Goal: Task Accomplishment & Management: Manage account settings

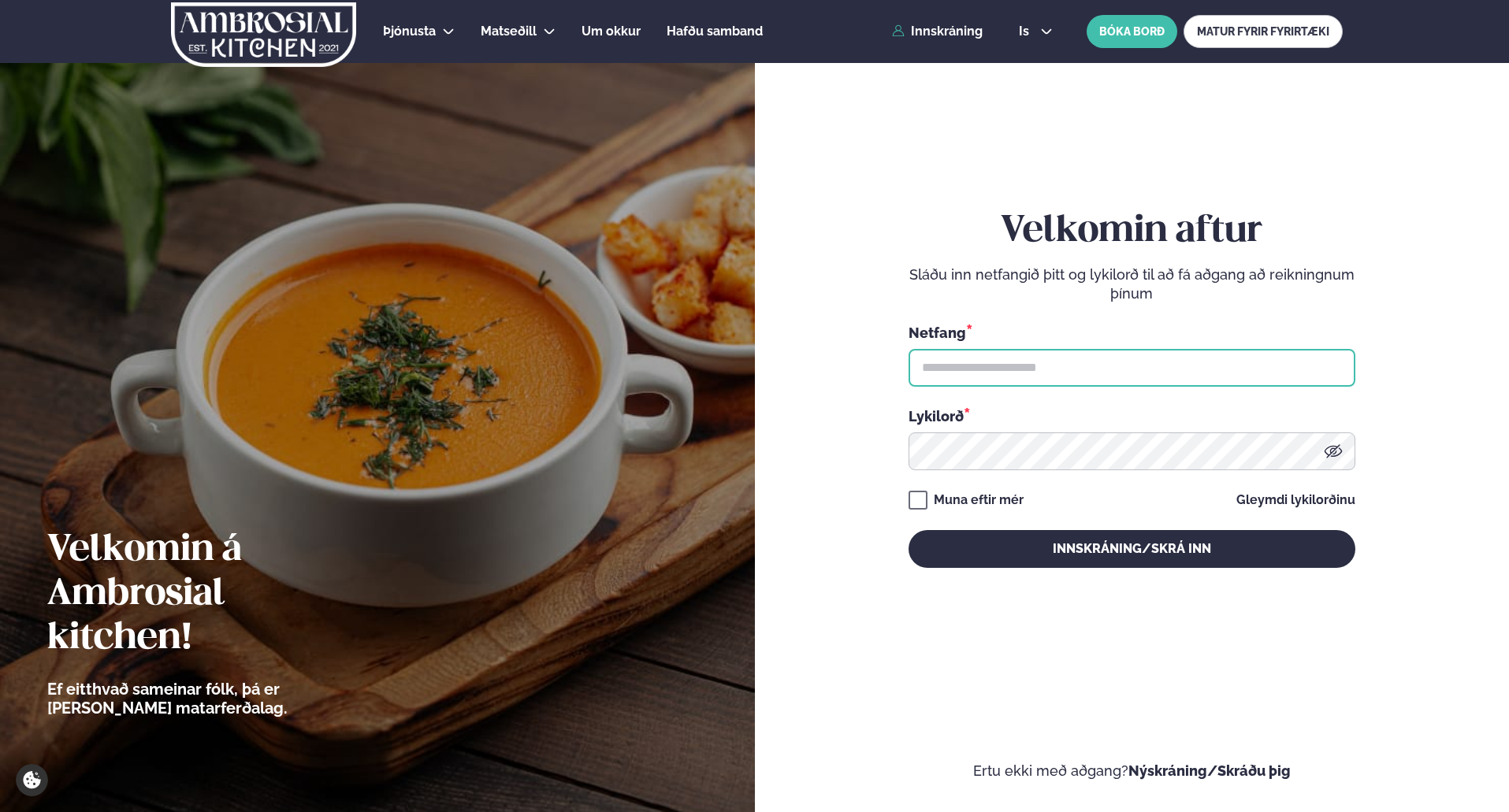
click at [994, 370] on input "text" at bounding box center [1132, 368] width 447 height 38
click at [1043, 375] on input "text" at bounding box center [1132, 368] width 447 height 38
type input "**********"
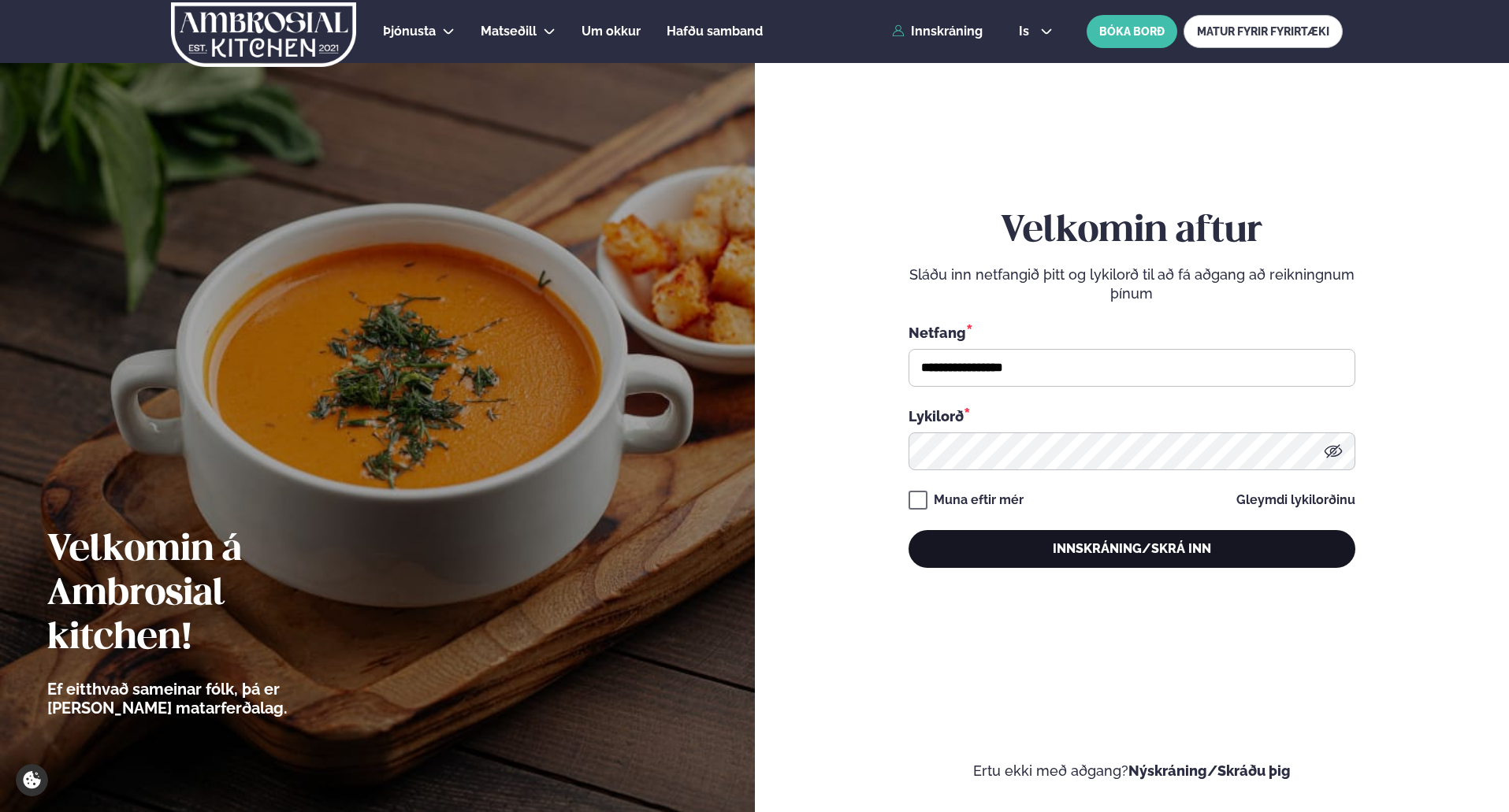
click at [1024, 554] on button "Innskráning/Skrá inn" at bounding box center [1132, 550] width 447 height 38
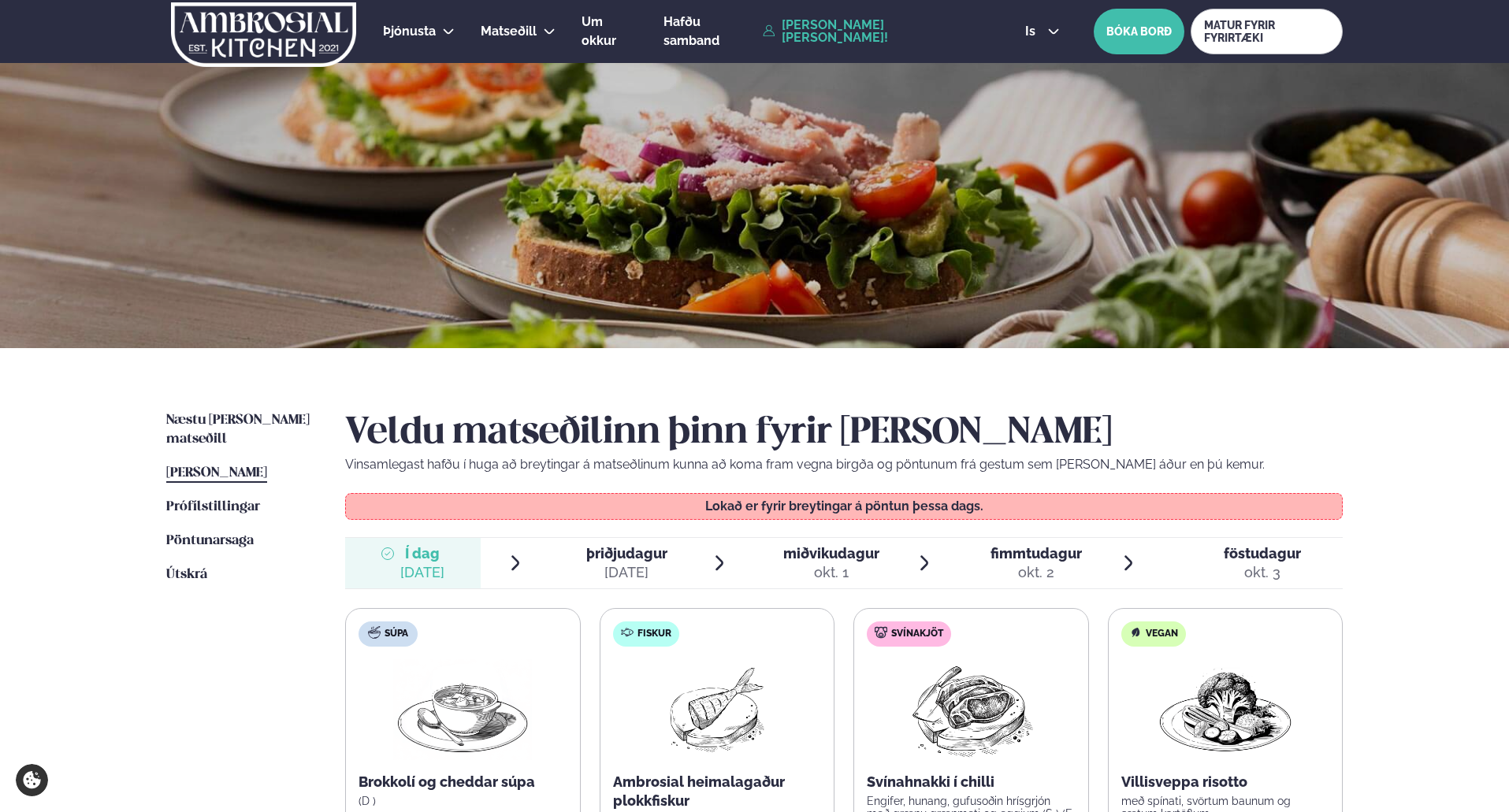
click at [1397, 453] on div "Þjónusta Hádegismatur fyrir fyrirtæki Fyrirtækja veitingar Einkapartý Matseðill…" at bounding box center [754, 690] width 1509 height 1381
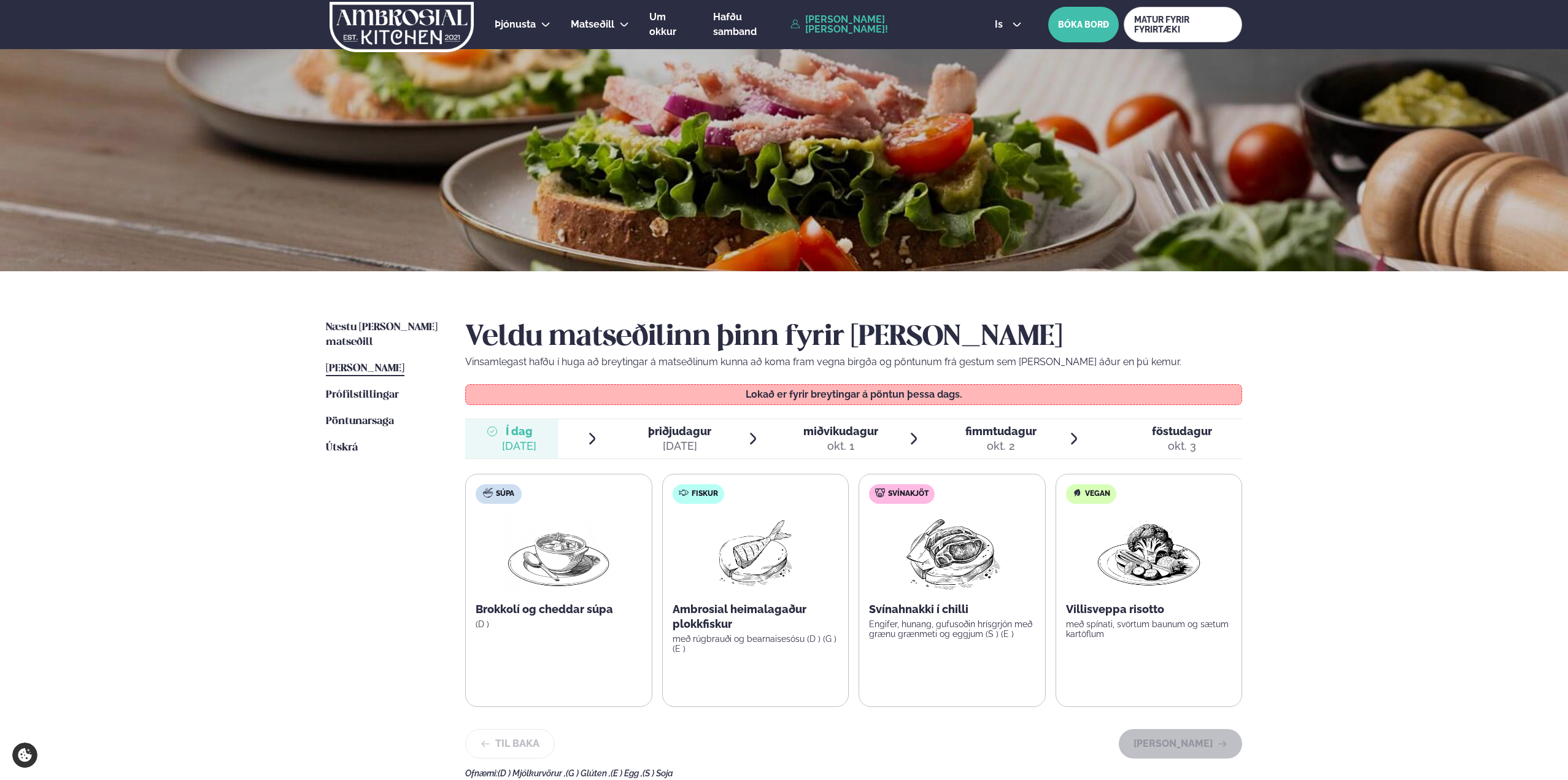
click at [1175, 317] on div "Þjónusta Hádegismatur fyrir fyrirtæki Fyrirtækja veitingar Einkapartý Matseðill…" at bounding box center [784, 538] width 1568 height 1076
click at [683, 433] on span "þriðjudagur" at bounding box center [680, 431] width 63 height 13
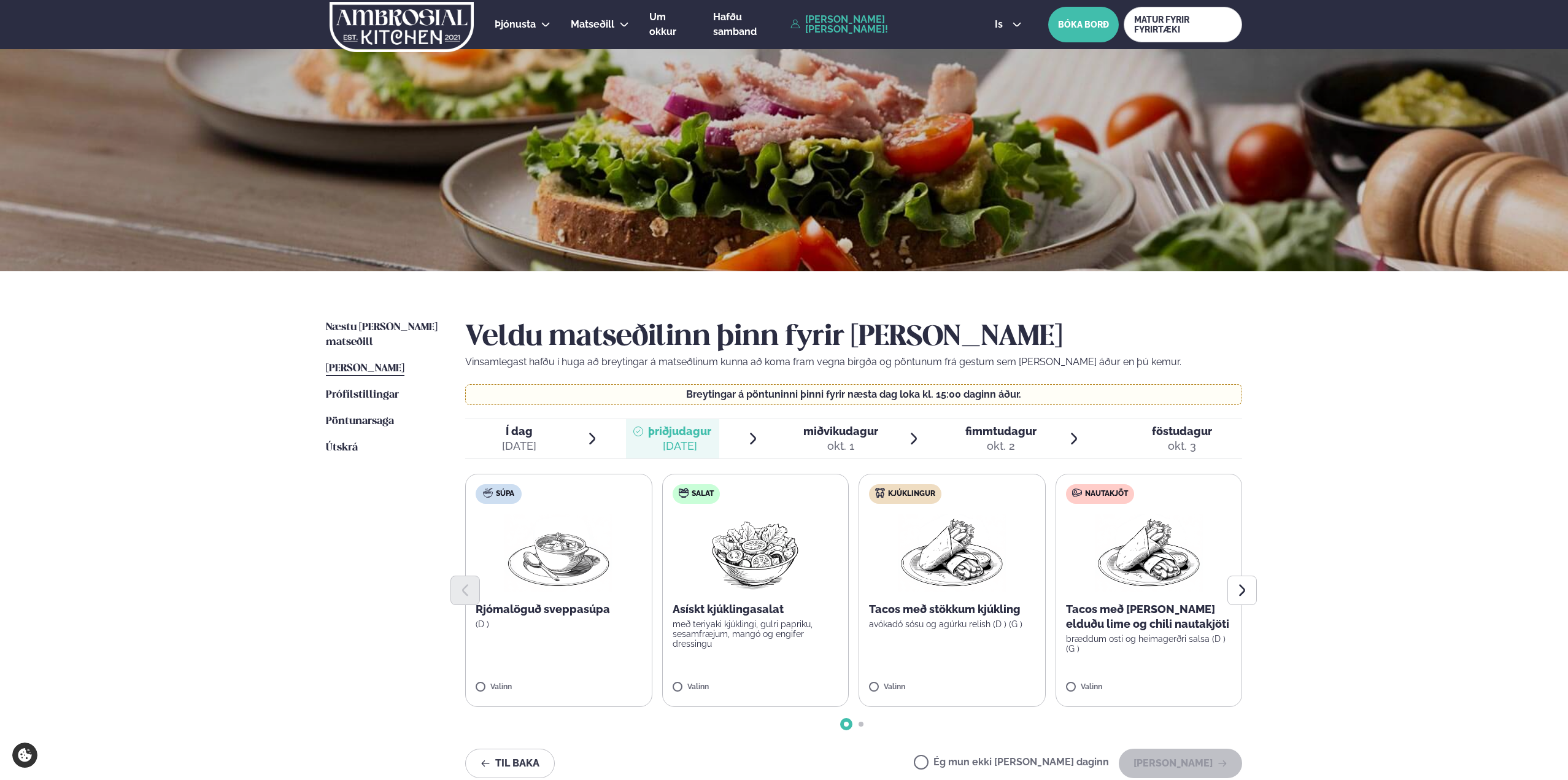
click at [1175, 356] on div "Næstu [PERSON_NAME] matseðill Næsta vika [PERSON_NAME] matseðill [PERSON_NAME] …" at bounding box center [784, 556] width 990 height 571
click at [844, 440] on div "okt. 1" at bounding box center [841, 446] width 75 height 15
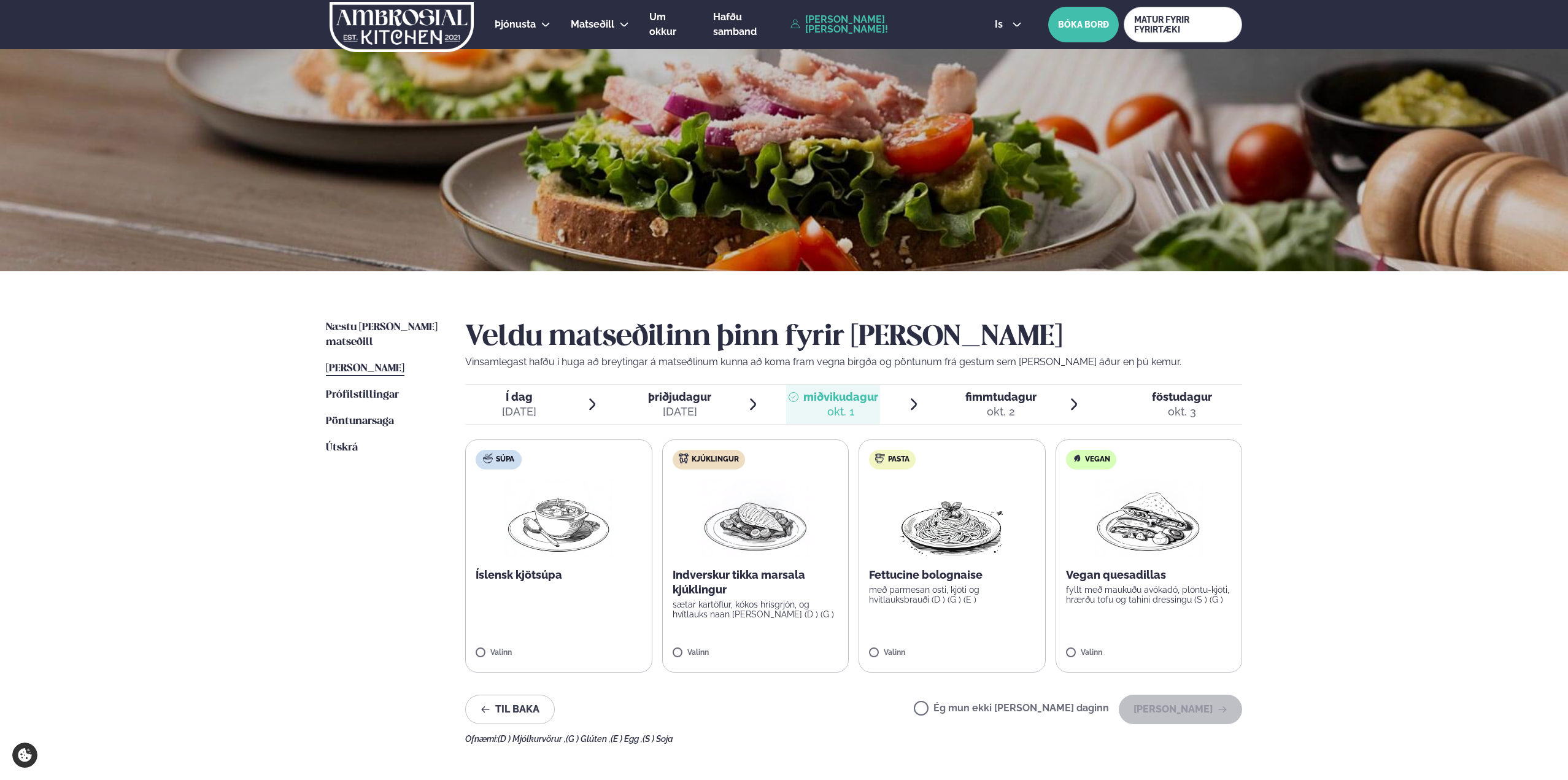
click at [702, 409] on div "[DATE]" at bounding box center [680, 412] width 63 height 15
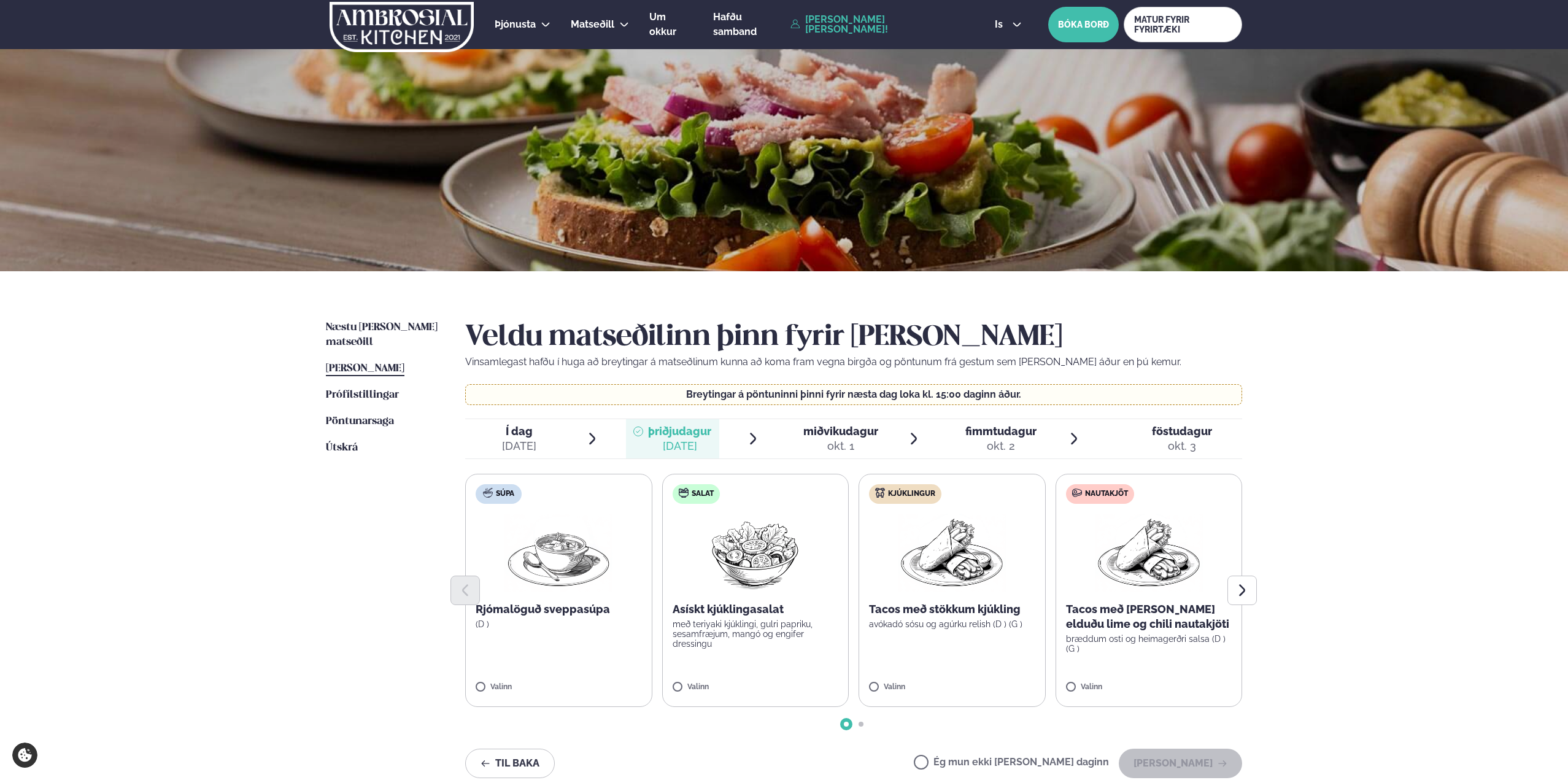
click at [986, 632] on label "Ég mun ekki [PERSON_NAME] daginn" at bounding box center [1011, 763] width 195 height 13
click at [1175, 632] on button "[PERSON_NAME]" at bounding box center [1180, 763] width 123 height 30
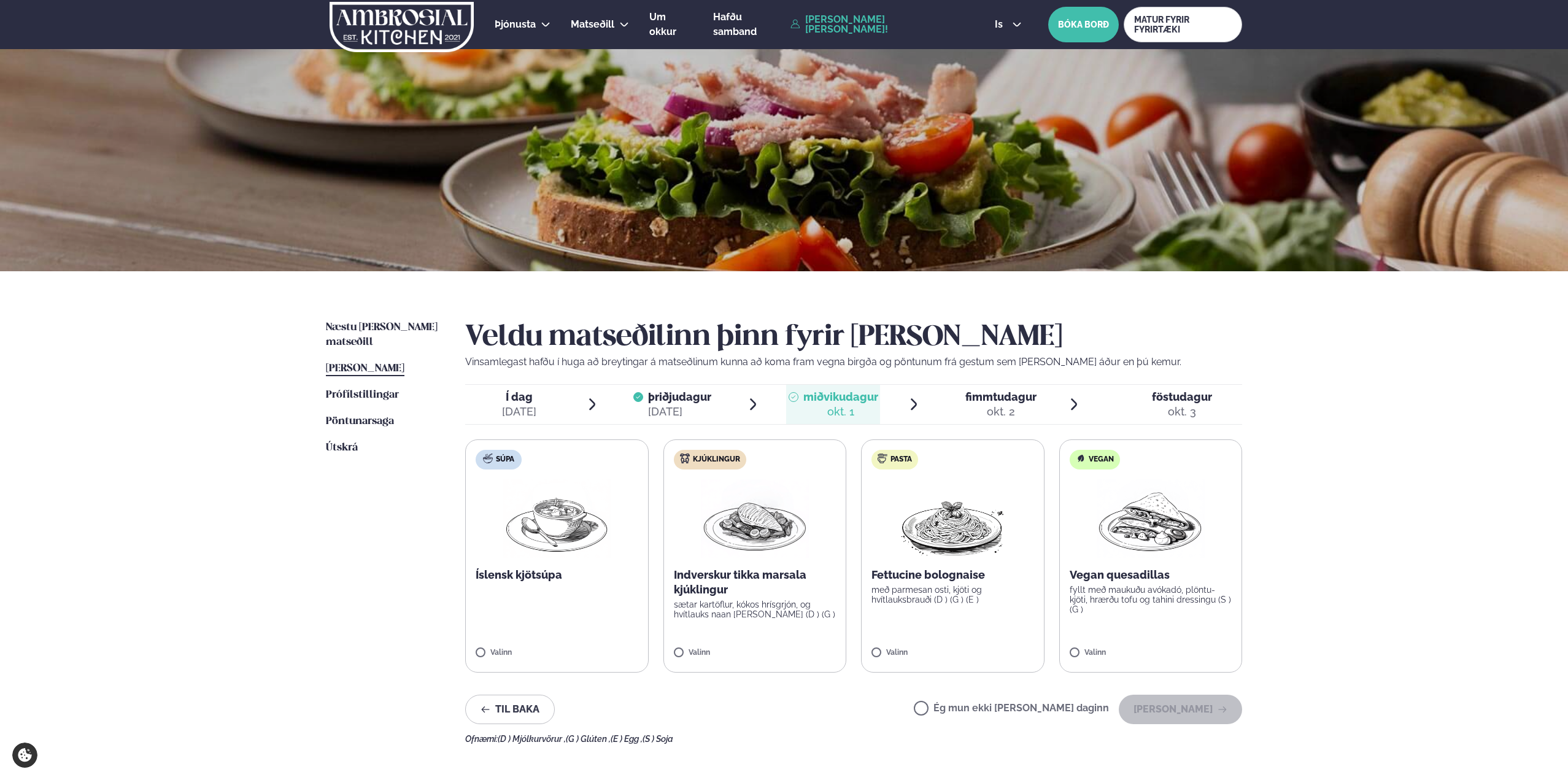
click at [753, 503] on img at bounding box center [755, 519] width 108 height 79
click at [1056, 632] on label "Ég mun ekki [PERSON_NAME] daginn" at bounding box center [1011, 709] width 195 height 13
click at [1175, 632] on button "[PERSON_NAME]" at bounding box center [1180, 709] width 123 height 30
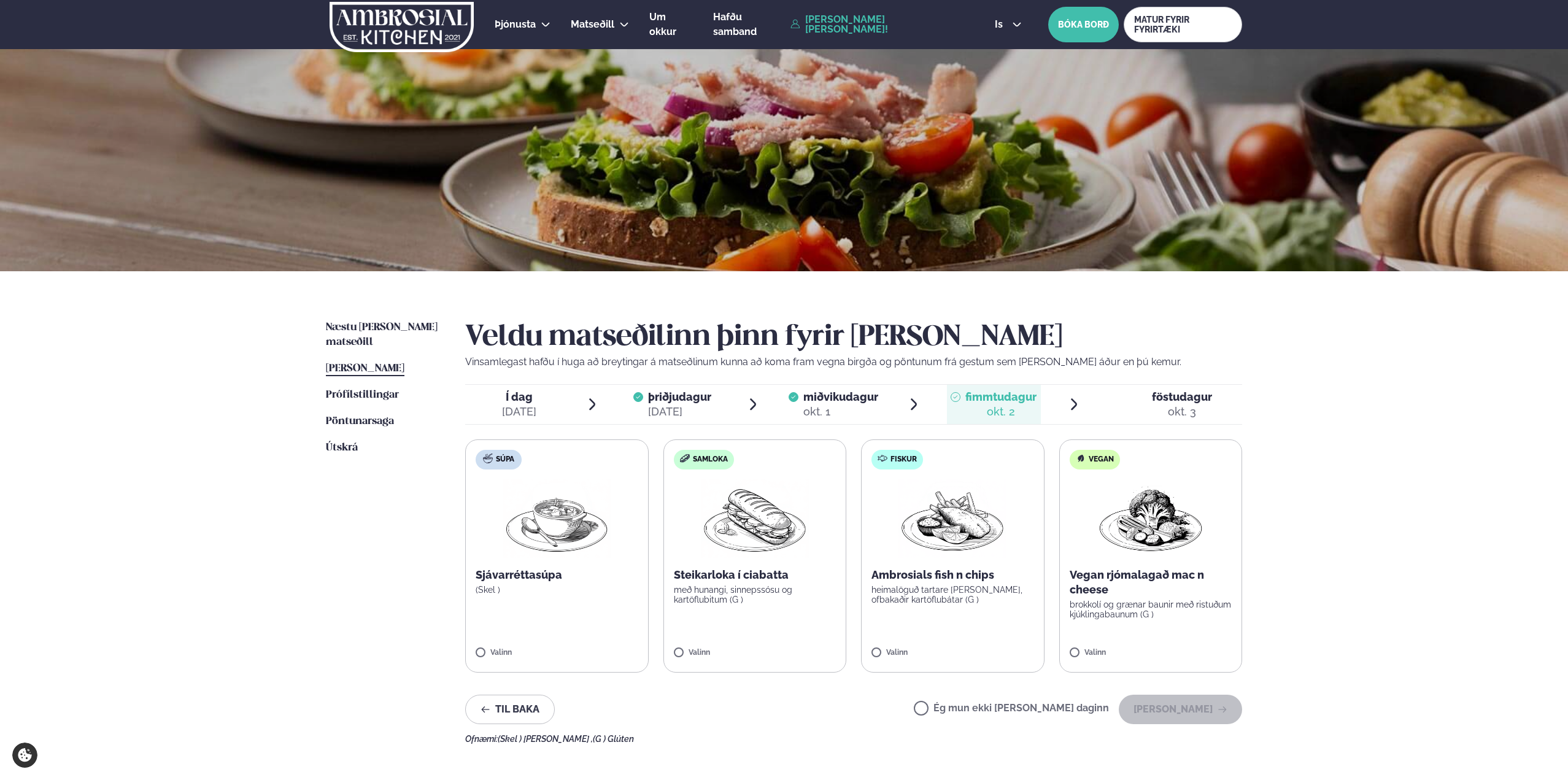
click at [1175, 505] on div "Þjónusta Hádegismatur fyrir fyrirtæki Fyrirtækja veitingar Einkapartý Matseðill…" at bounding box center [784, 520] width 1568 height 1041
click at [979, 522] on img at bounding box center [952, 519] width 108 height 79
click at [1175, 632] on button "[PERSON_NAME]" at bounding box center [1180, 709] width 123 height 30
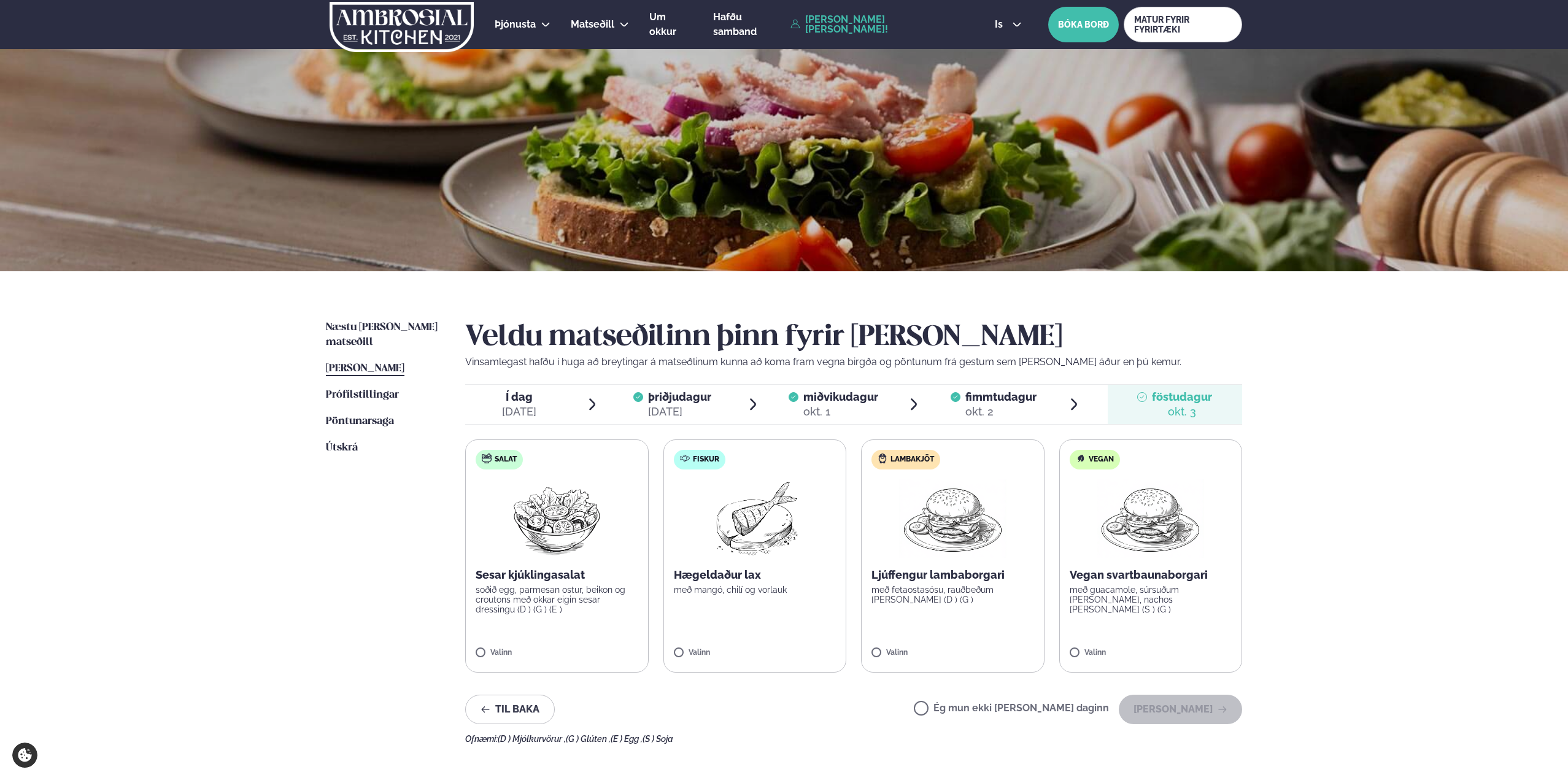
click at [1175, 554] on div "Þjónusta Hádegismatur fyrir fyrirtæki Fyrirtækja veitingar Einkapartý Matseðill…" at bounding box center [784, 520] width 1568 height 1041
click at [554, 535] on img at bounding box center [556, 519] width 108 height 79
click at [1175, 632] on button "[PERSON_NAME]" at bounding box center [1180, 709] width 123 height 30
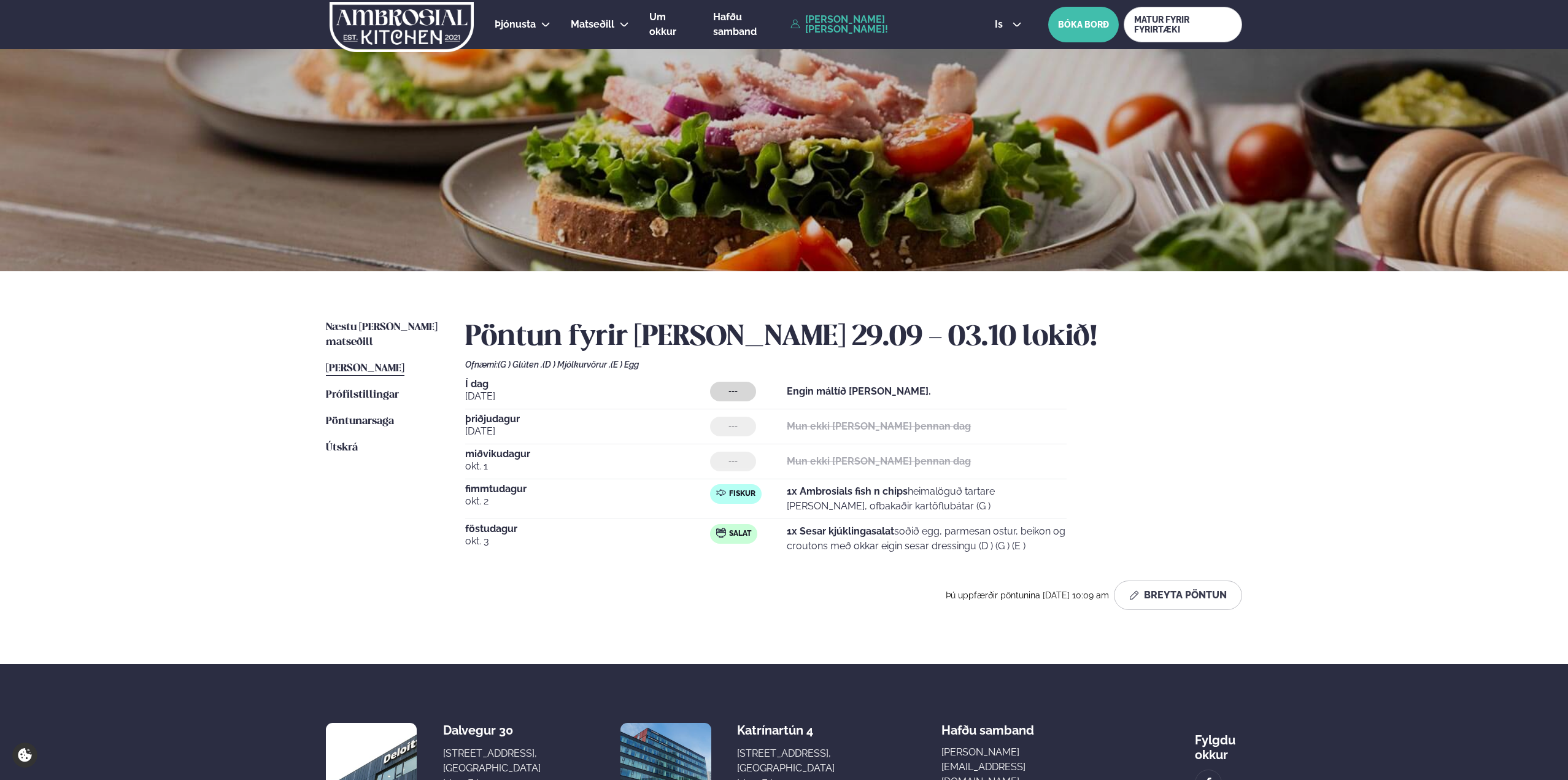
click at [1175, 463] on div "Þjónusta Hádegismatur fyrir fyrirtæki Fyrirtækja veitingar Einkapartý Matseðill…" at bounding box center [784, 458] width 1568 height 918
click at [1175, 368] on div "Pöntun fyrir [PERSON_NAME] 29.09 - 03.10 lokið! Ofnæmi: (G ) Glúten , (D ) Mjól…" at bounding box center [854, 465] width 777 height 290
click at [1175, 375] on div "Næstu [PERSON_NAME] matseðill Næsta vika [PERSON_NAME] matseðill [PERSON_NAME] …" at bounding box center [784, 468] width 990 height 393
click at [1175, 470] on div "Í dag [DATE] --- Engin máltíð [PERSON_NAME]. [DATE] --- Mun ekki [PERSON_NAME] …" at bounding box center [854, 468] width 777 height 179
click at [1175, 438] on div "Í dag [DATE] --- Engin máltíð [PERSON_NAME]. [DATE] --- Mun ekki [PERSON_NAME] …" at bounding box center [854, 468] width 777 height 179
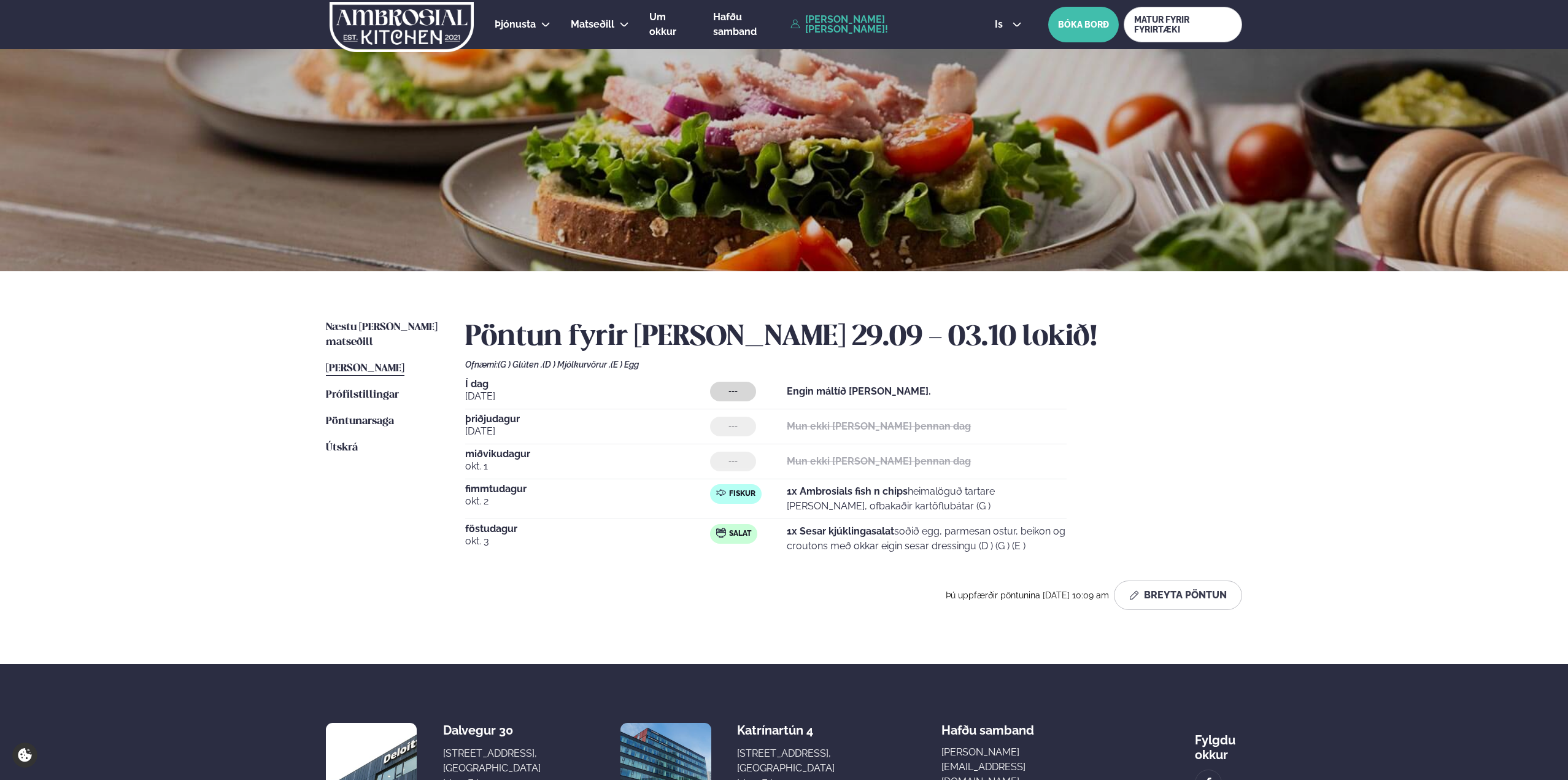
click at [1175, 397] on div "Þjónusta Hádegismatur fyrir fyrirtæki Fyrirtækja veitingar Einkapartý Matseðill…" at bounding box center [784, 458] width 1568 height 918
click at [1121, 382] on div "Í dag [DATE] --- Engin máltíð [PERSON_NAME]. [DATE] --- Mun ekki [PERSON_NAME] …" at bounding box center [854, 468] width 777 height 179
click at [1175, 374] on div "Þjónusta Hádegismatur fyrir fyrirtæki Fyrirtækja veitingar Einkapartý Matseðill…" at bounding box center [784, 458] width 1568 height 918
click at [1175, 377] on div "Þjónusta Hádegismatur fyrir fyrirtæki Fyrirtækja veitingar Einkapartý Matseðill…" at bounding box center [784, 458] width 1568 height 918
